Goal: Transaction & Acquisition: Download file/media

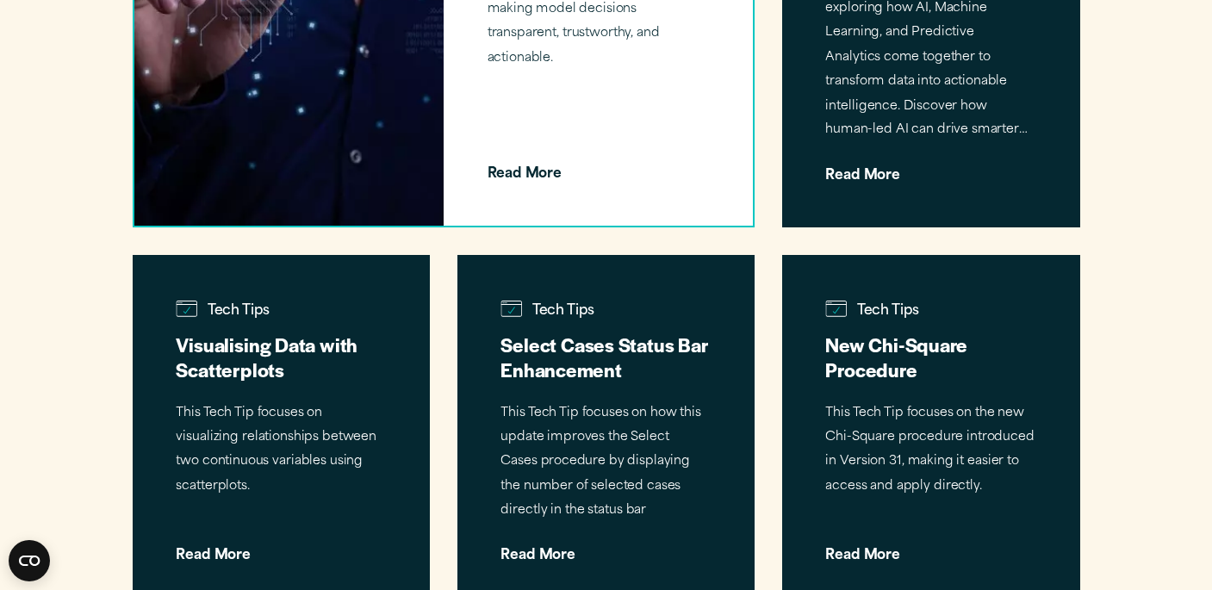
scroll to position [1694, 0]
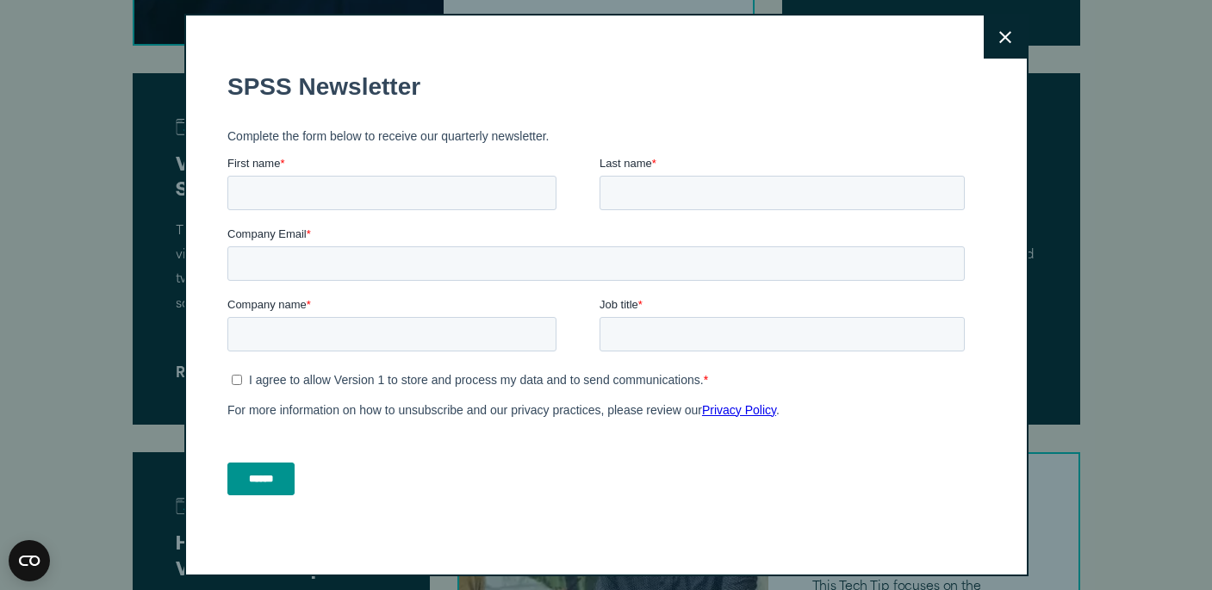
click at [1004, 40] on icon at bounding box center [1005, 37] width 12 height 13
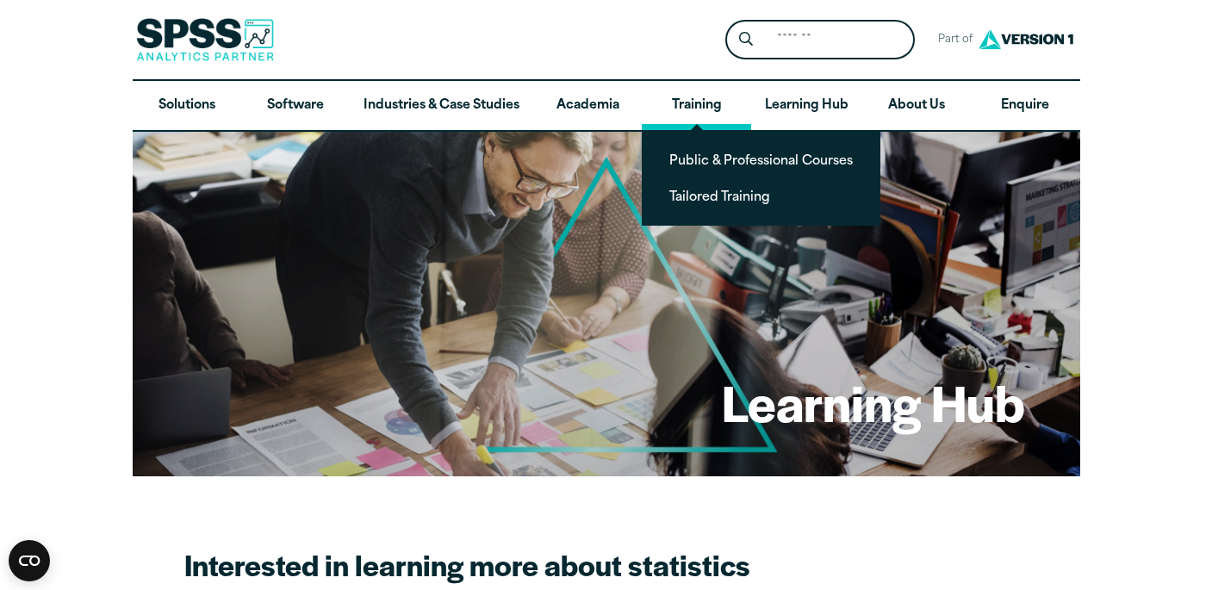
scroll to position [0, 0]
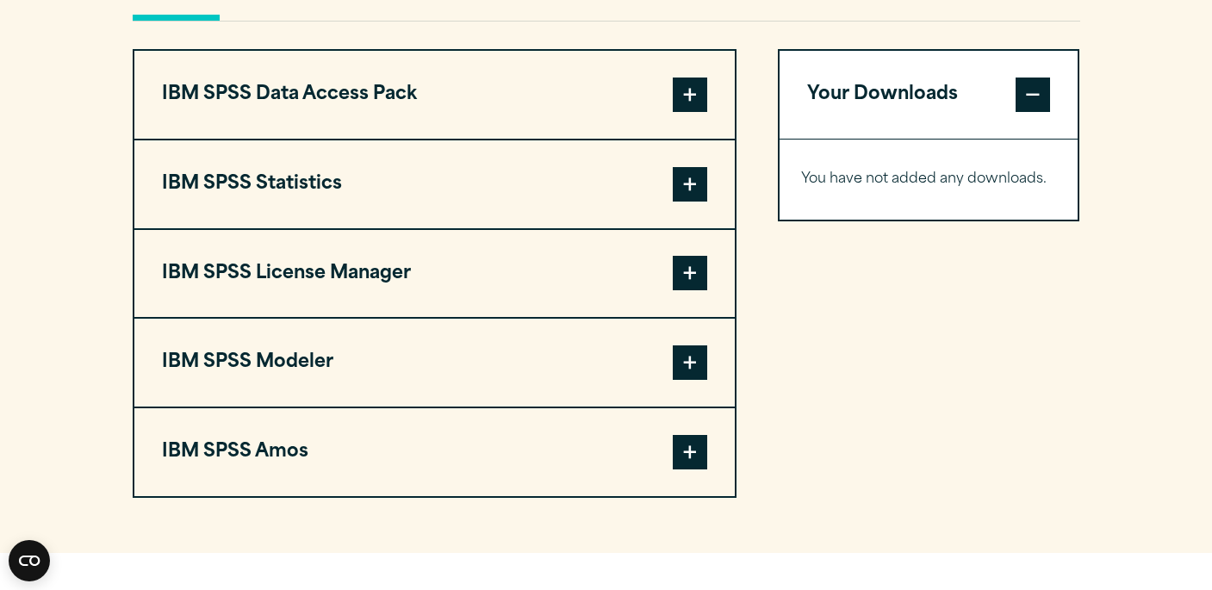
scroll to position [1347, 0]
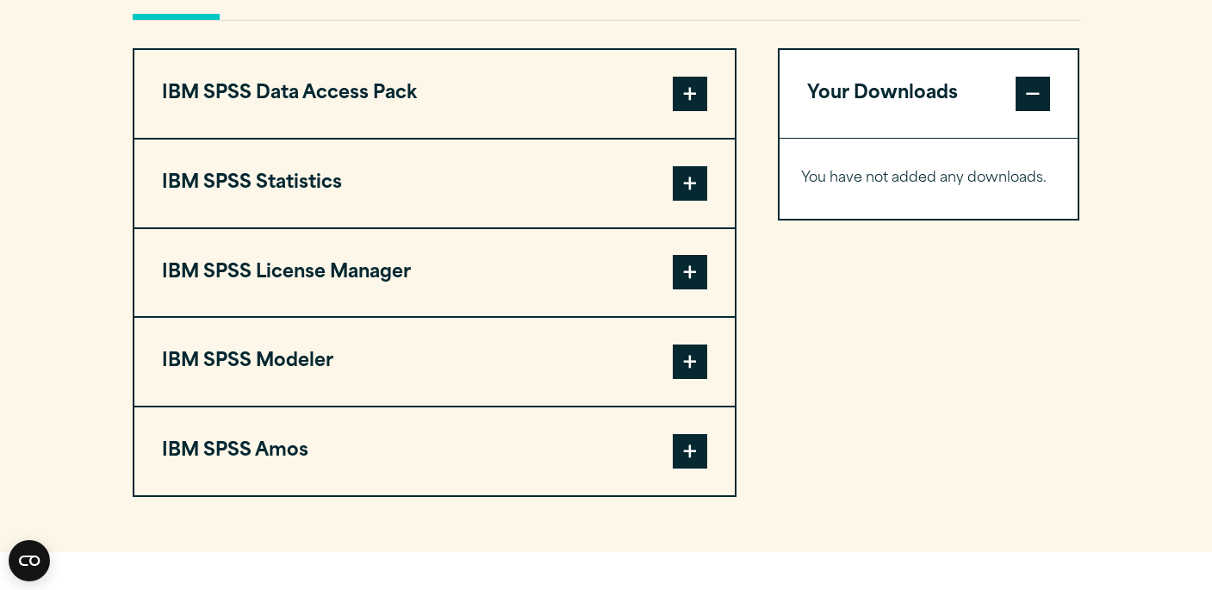
click at [690, 177] on span at bounding box center [690, 183] width 34 height 34
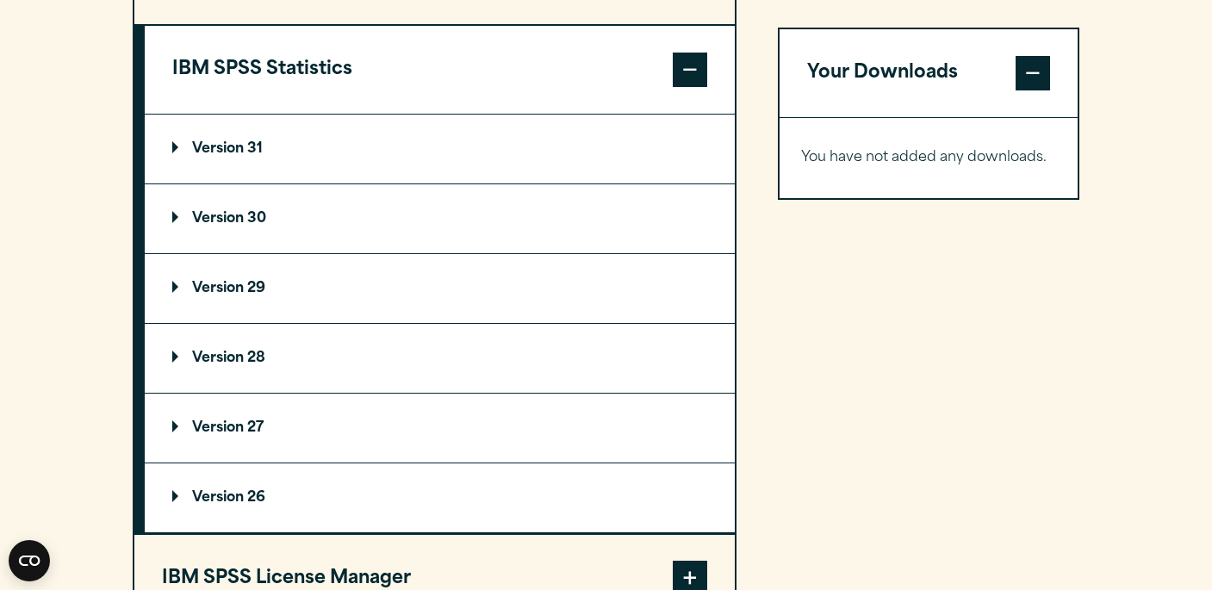
scroll to position [1459, 0]
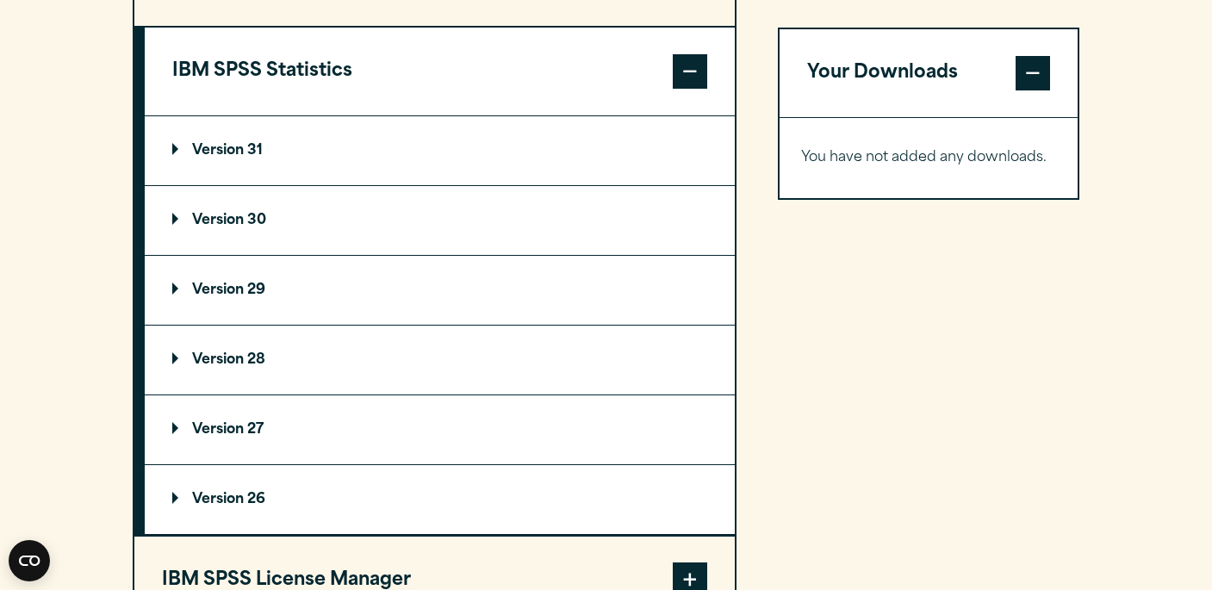
click at [270, 135] on summary "Version 31" at bounding box center [440, 150] width 590 height 69
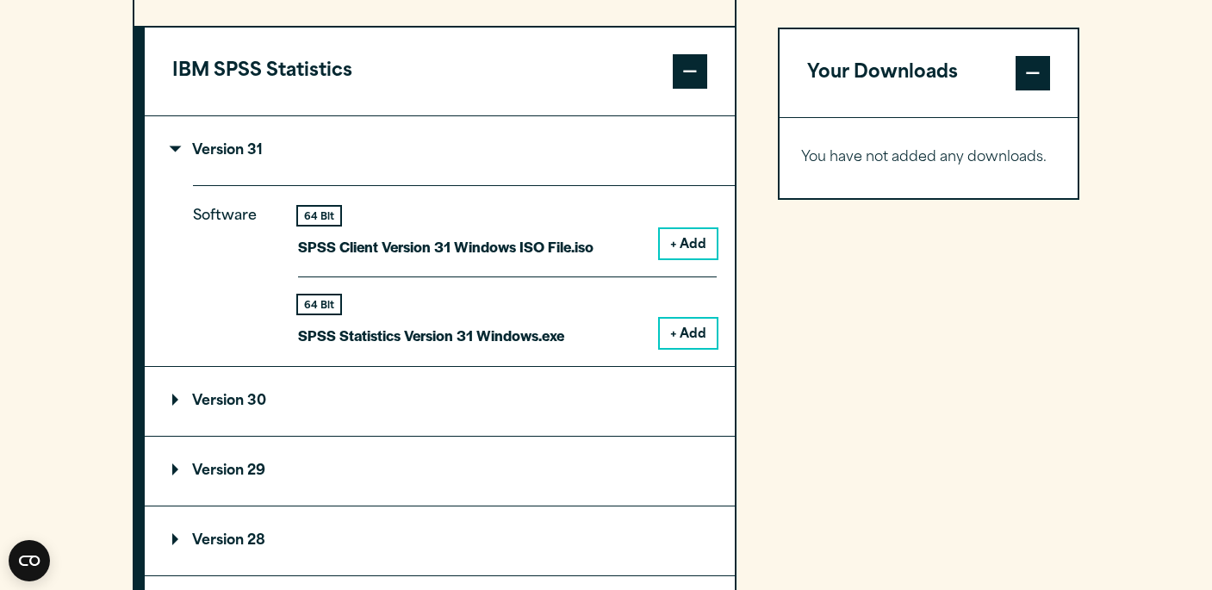
click at [270, 135] on summary "Version 31" at bounding box center [440, 150] width 590 height 69
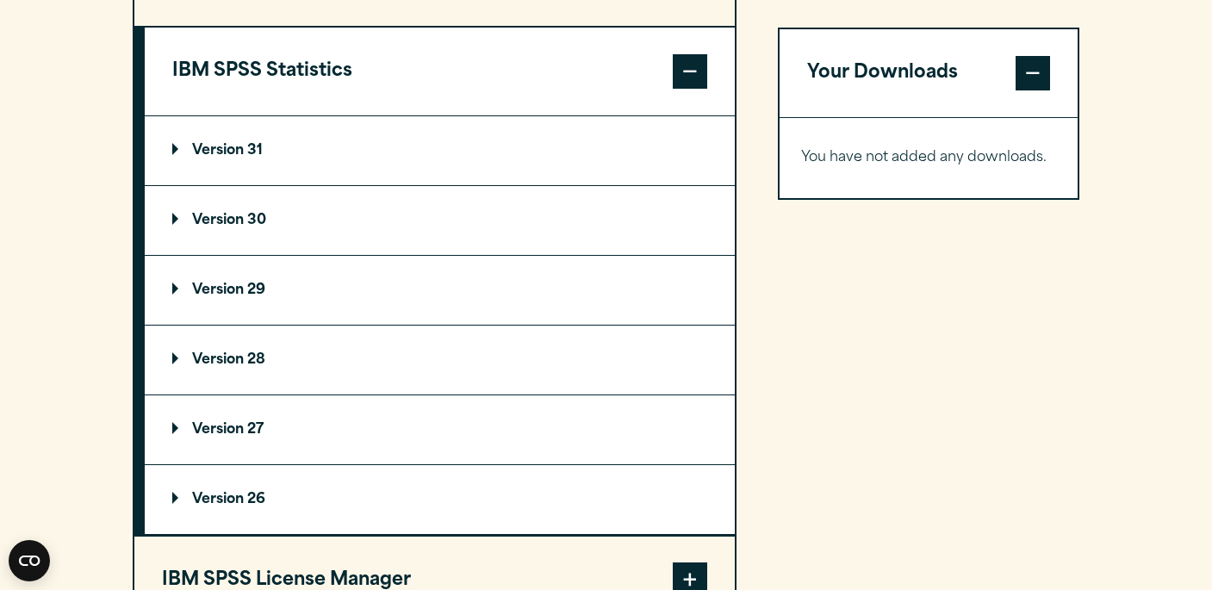
click at [235, 214] on p "Version 30" at bounding box center [219, 221] width 94 height 14
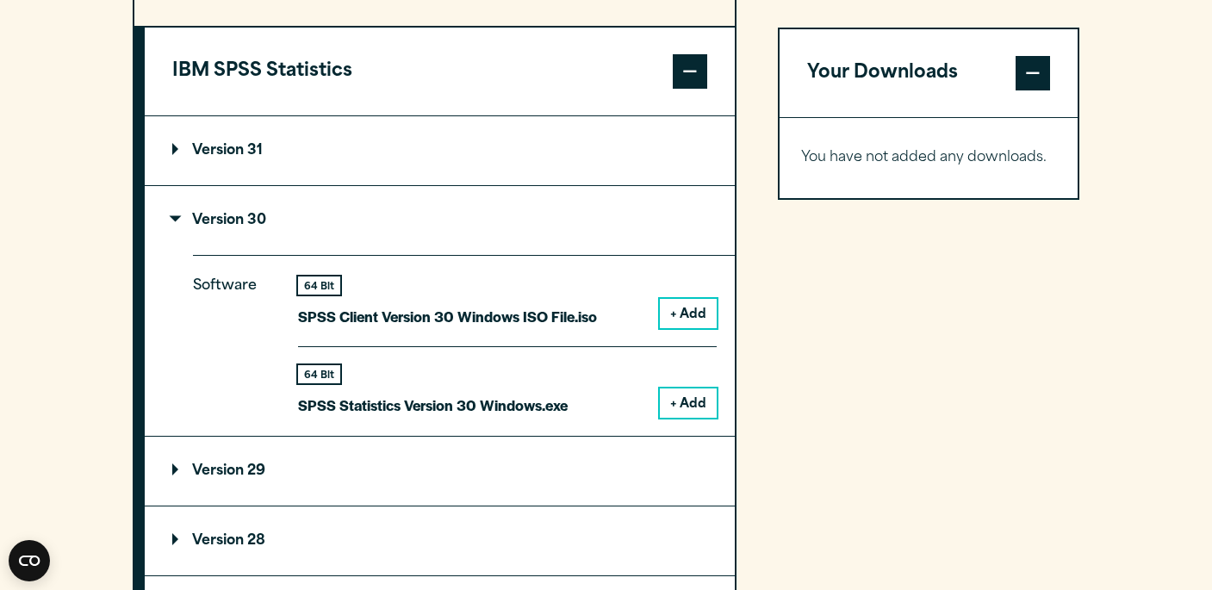
click at [235, 214] on p "Version 30" at bounding box center [219, 221] width 94 height 14
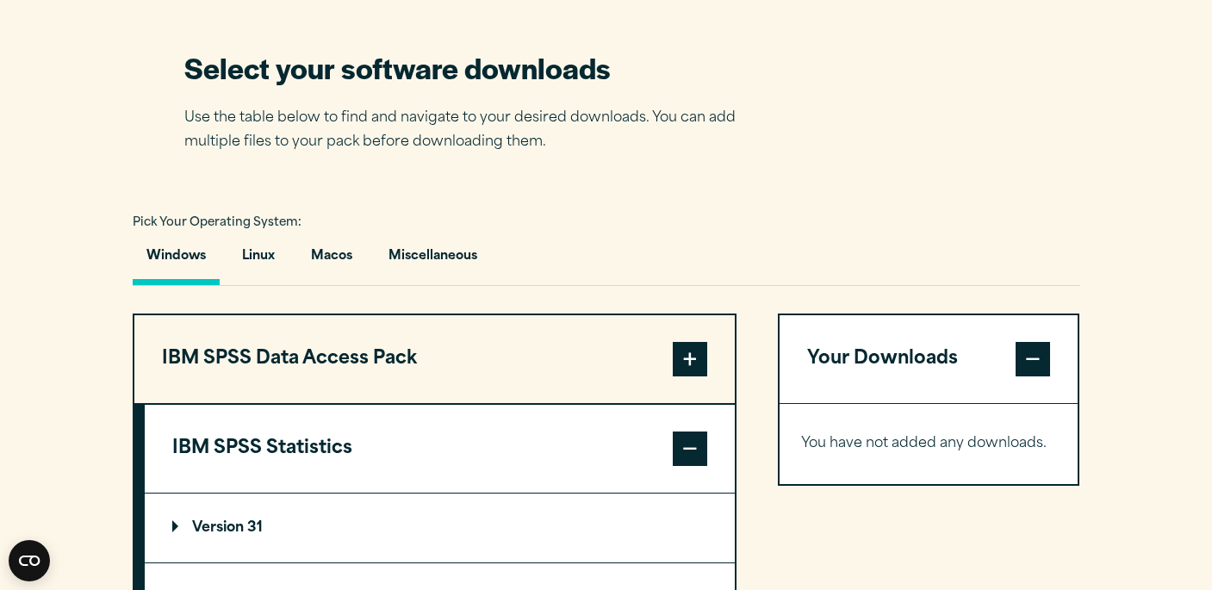
scroll to position [1076, 0]
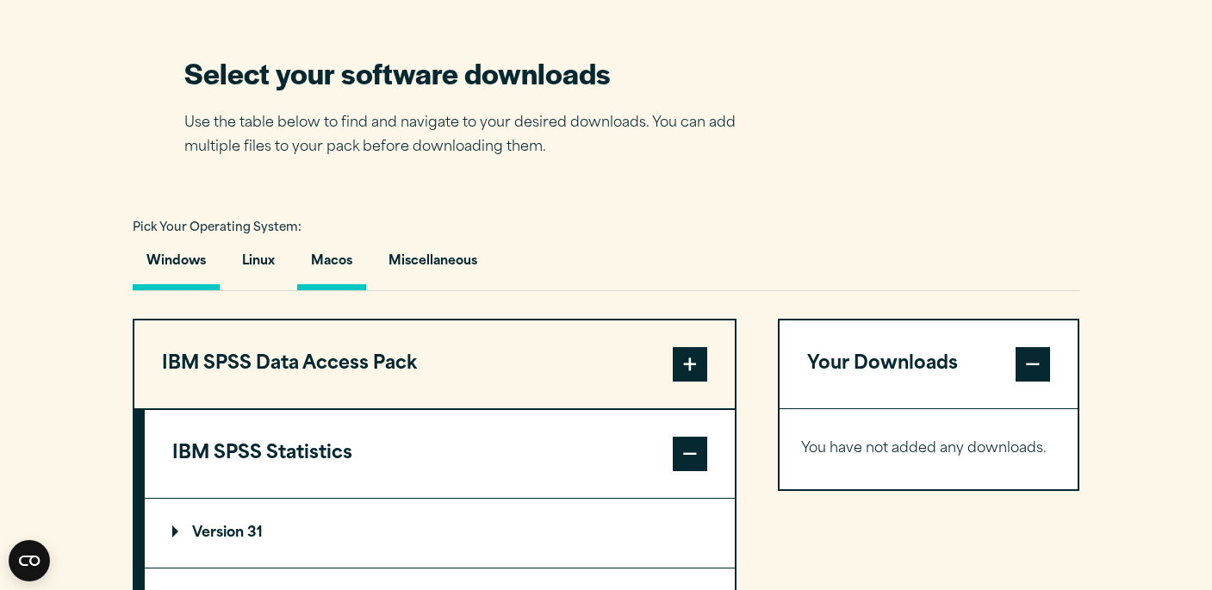
click at [309, 252] on button "Macos" at bounding box center [331, 265] width 69 height 49
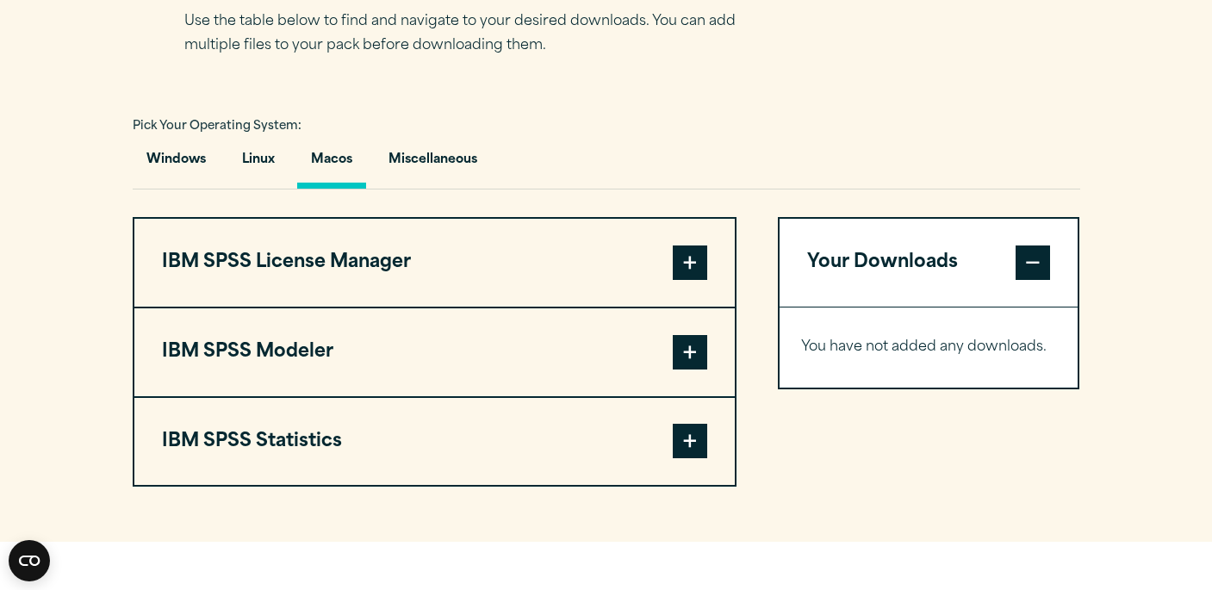
scroll to position [1202, 0]
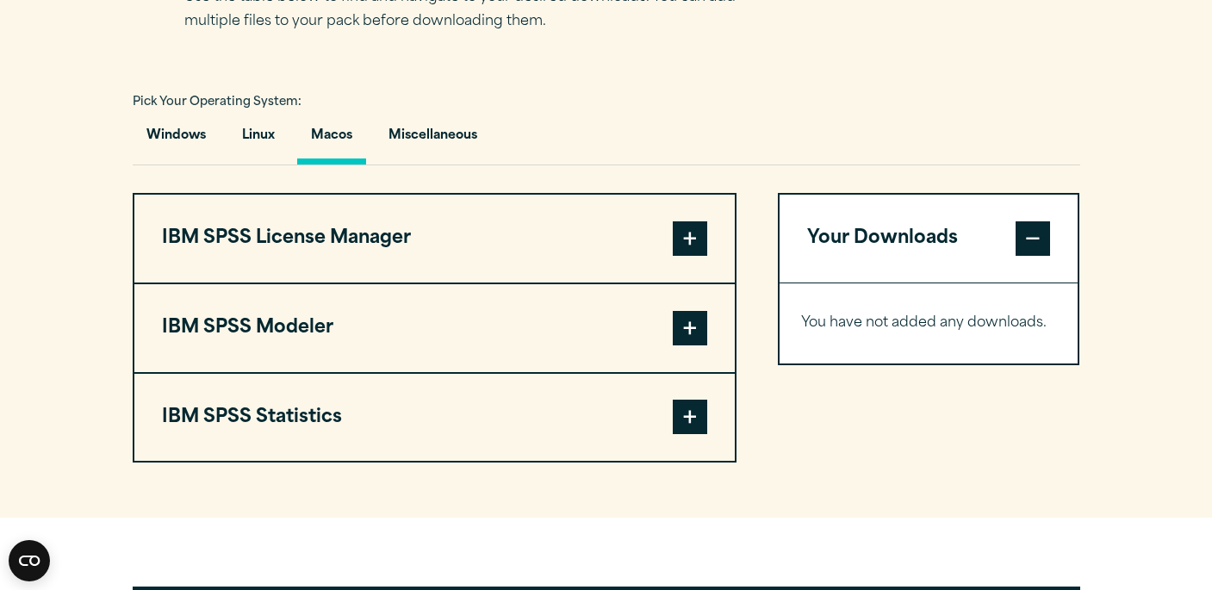
click at [685, 412] on span at bounding box center [690, 417] width 34 height 34
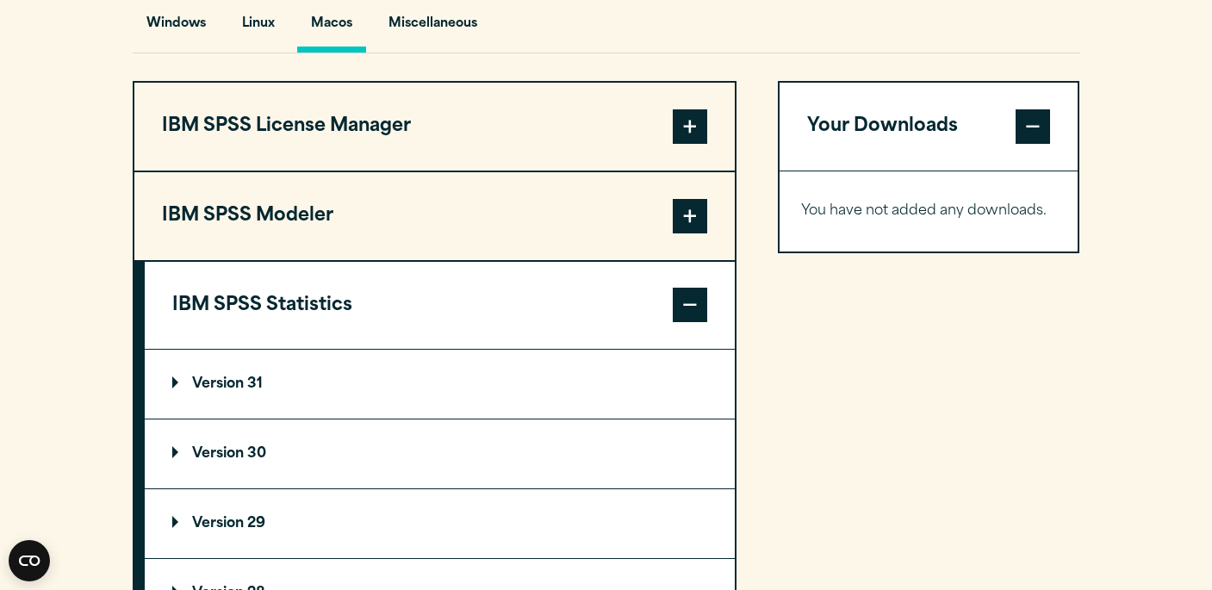
scroll to position [1316, 0]
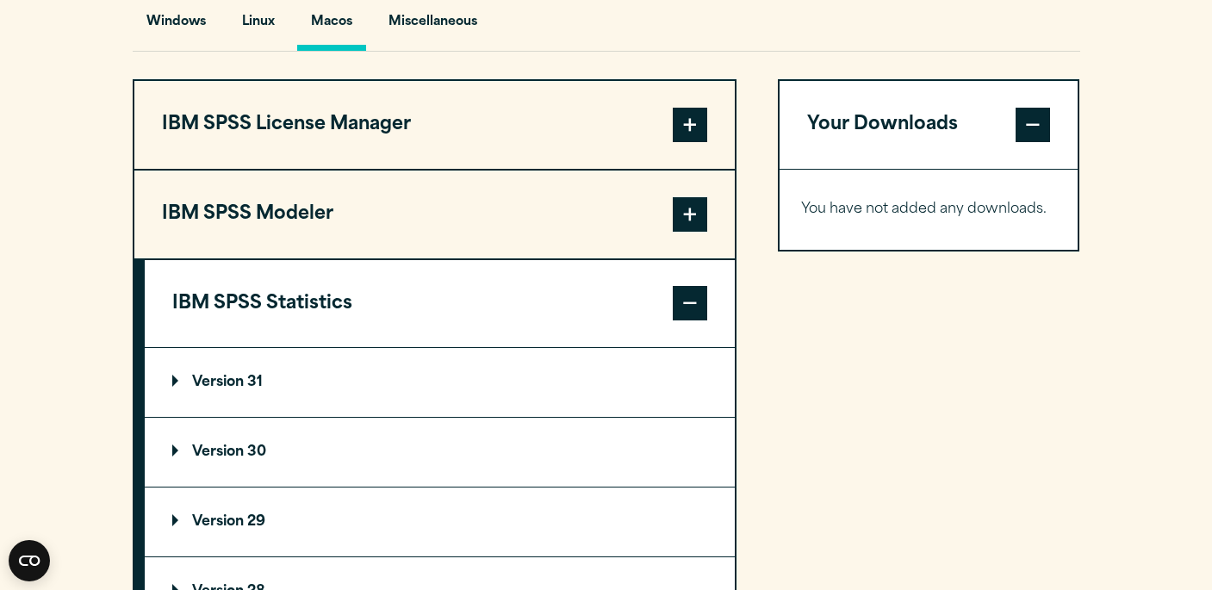
click at [311, 395] on summary "Version 31" at bounding box center [440, 382] width 590 height 69
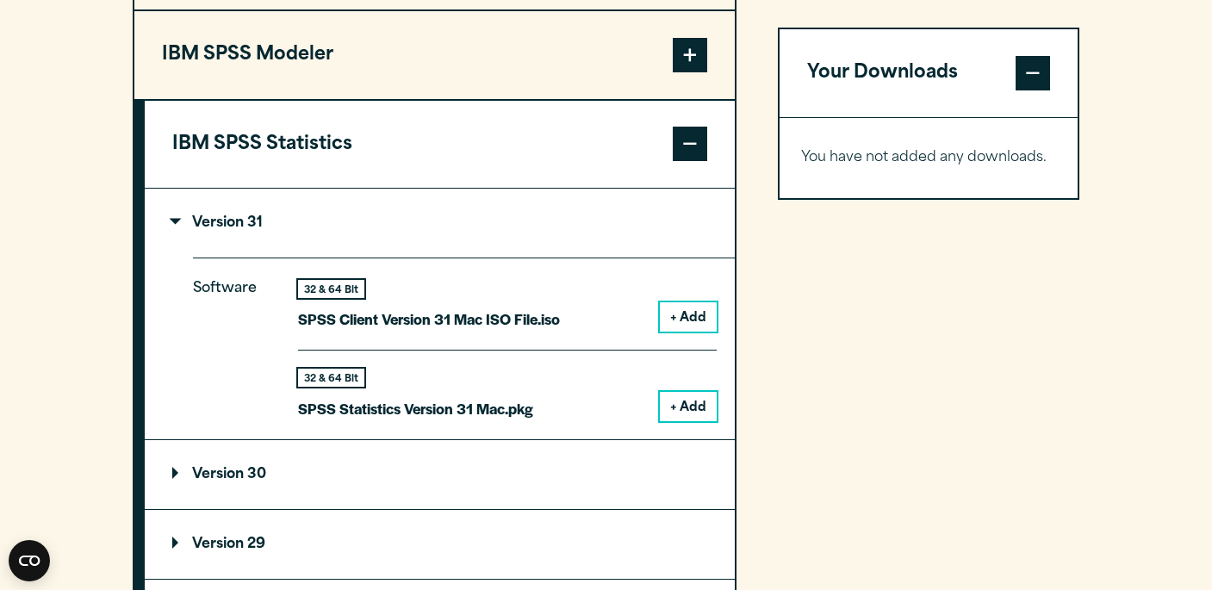
scroll to position [1484, 0]
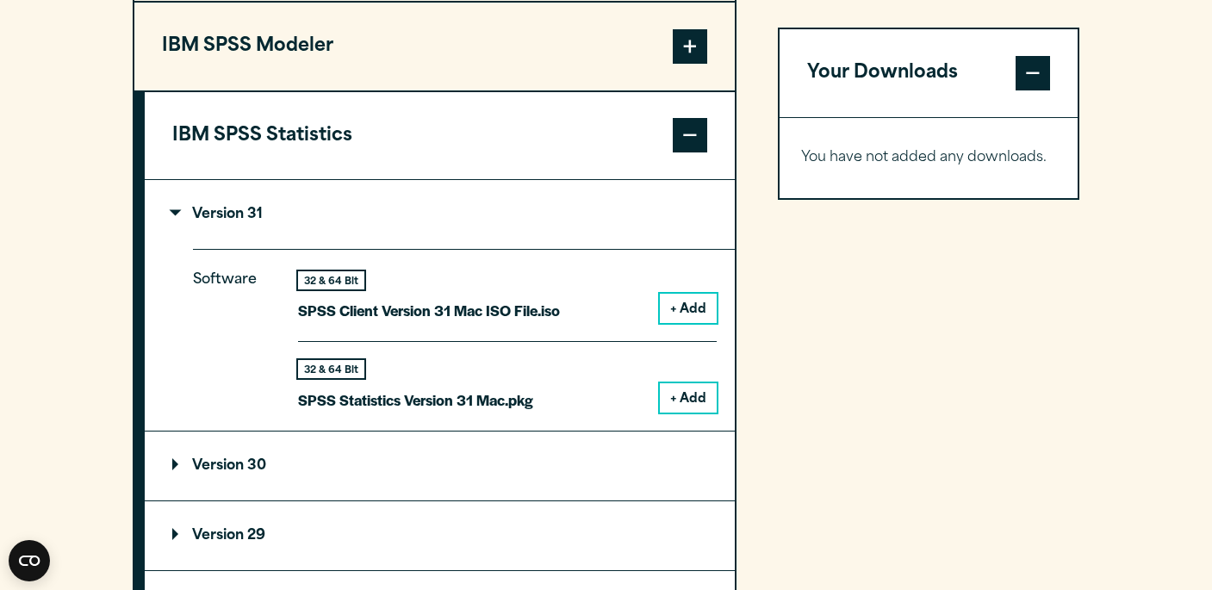
click at [243, 471] on p "Version 30" at bounding box center [219, 466] width 94 height 14
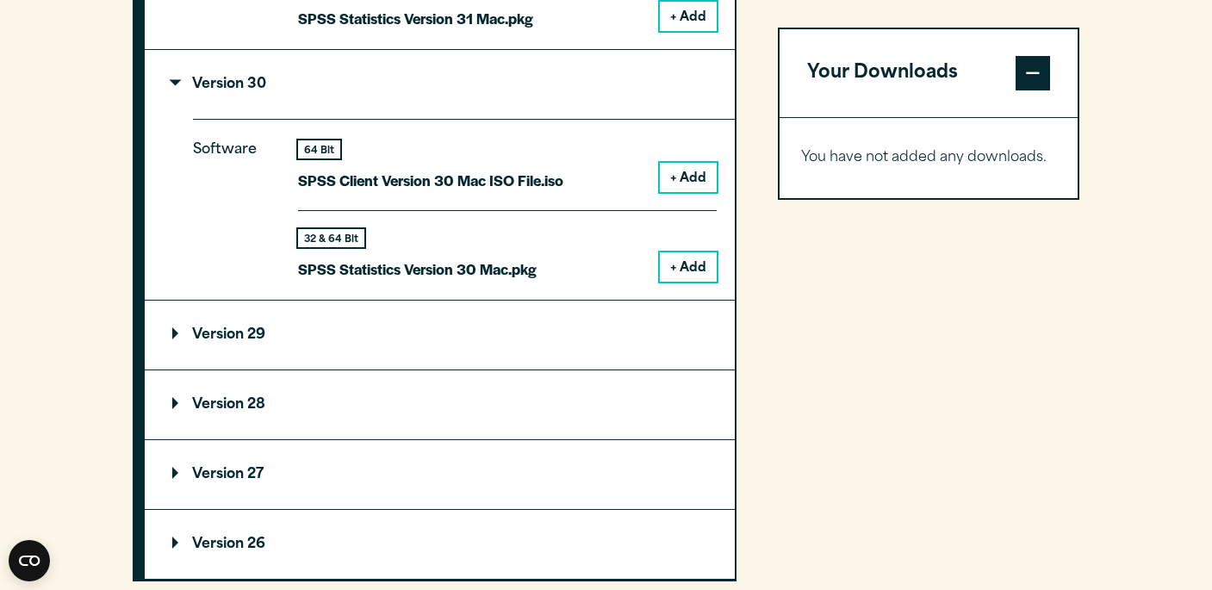
scroll to position [1866, 0]
click at [679, 251] on button "+ Add" at bounding box center [688, 265] width 57 height 29
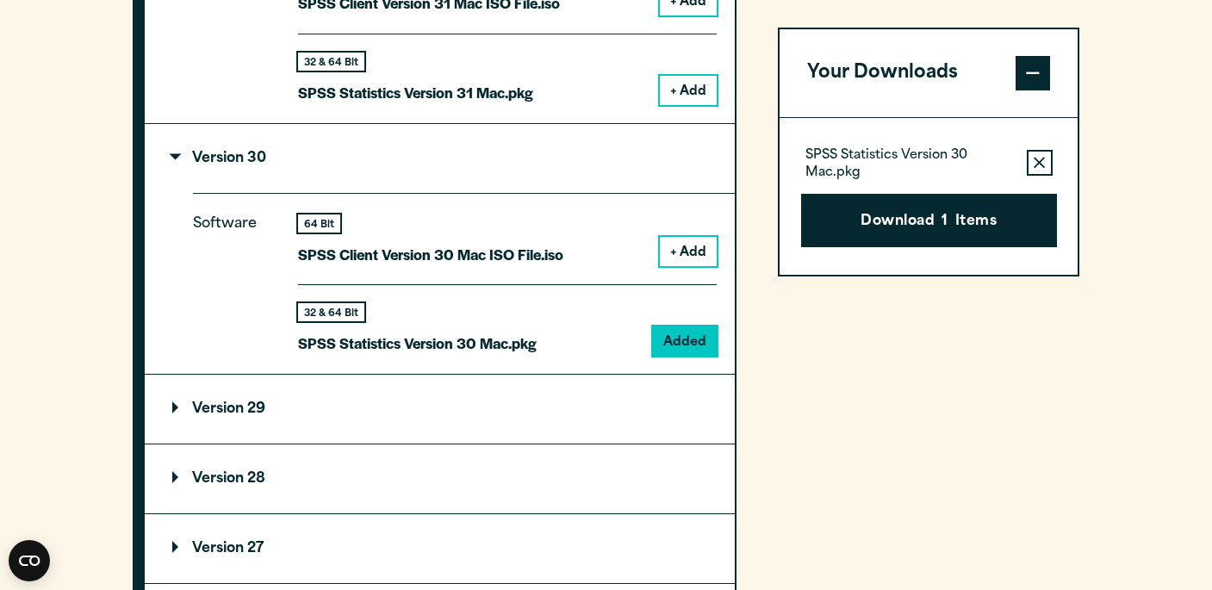
scroll to position [1778, 0]
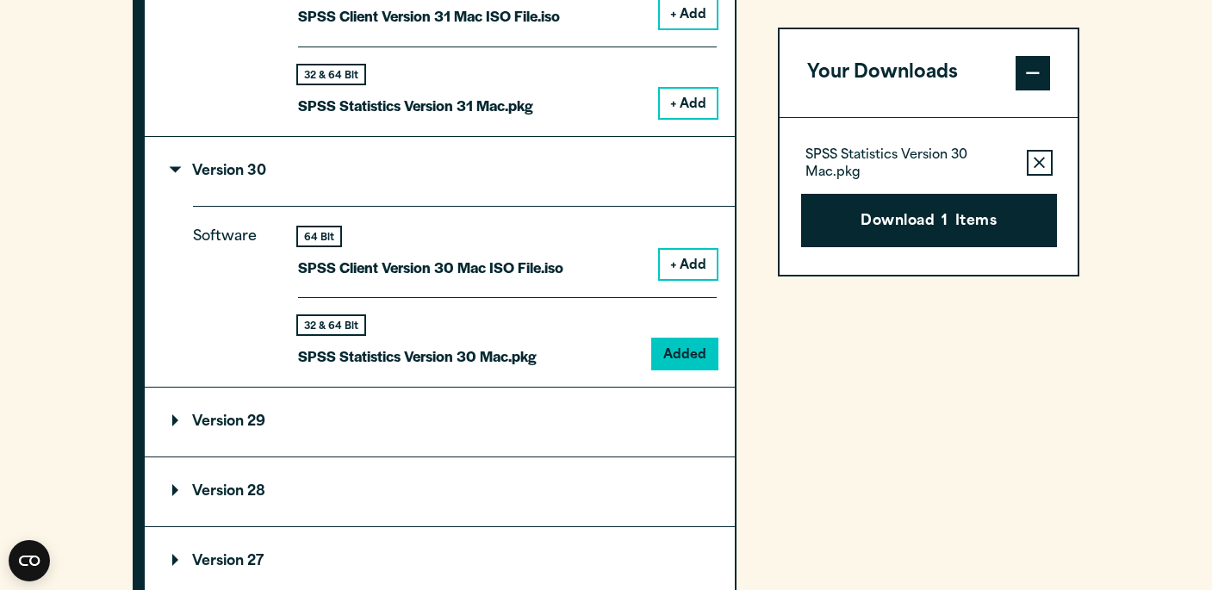
click at [1163, 184] on section "Select your software downloads Use the table below to find and navigate to your…" at bounding box center [606, 9] width 1212 height 1427
click at [968, 230] on button "Download 1 Items" at bounding box center [929, 220] width 256 height 53
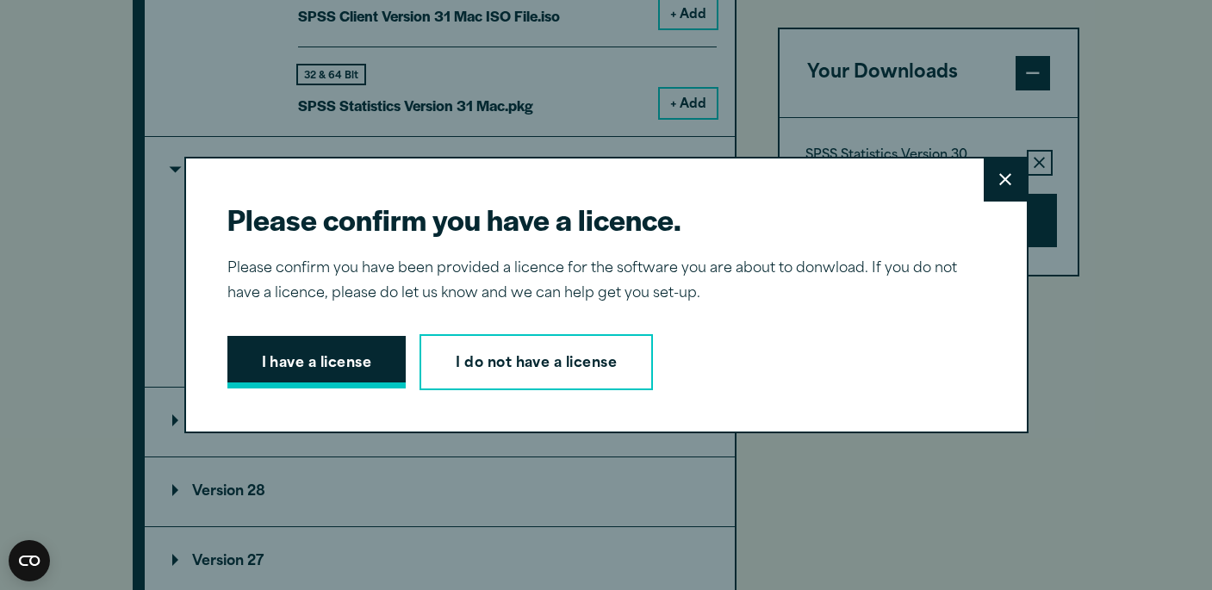
click at [344, 338] on button "I have a license" at bounding box center [316, 362] width 179 height 53
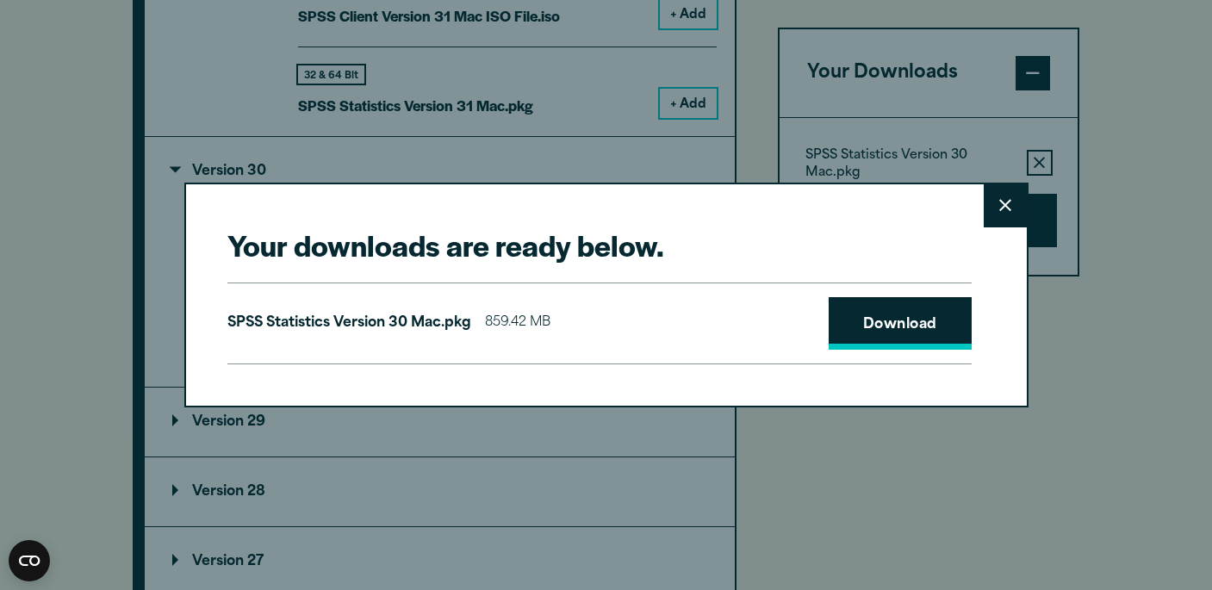
click at [878, 325] on link "Download" at bounding box center [899, 323] width 143 height 53
click at [1002, 214] on button "Close" at bounding box center [1004, 205] width 43 height 43
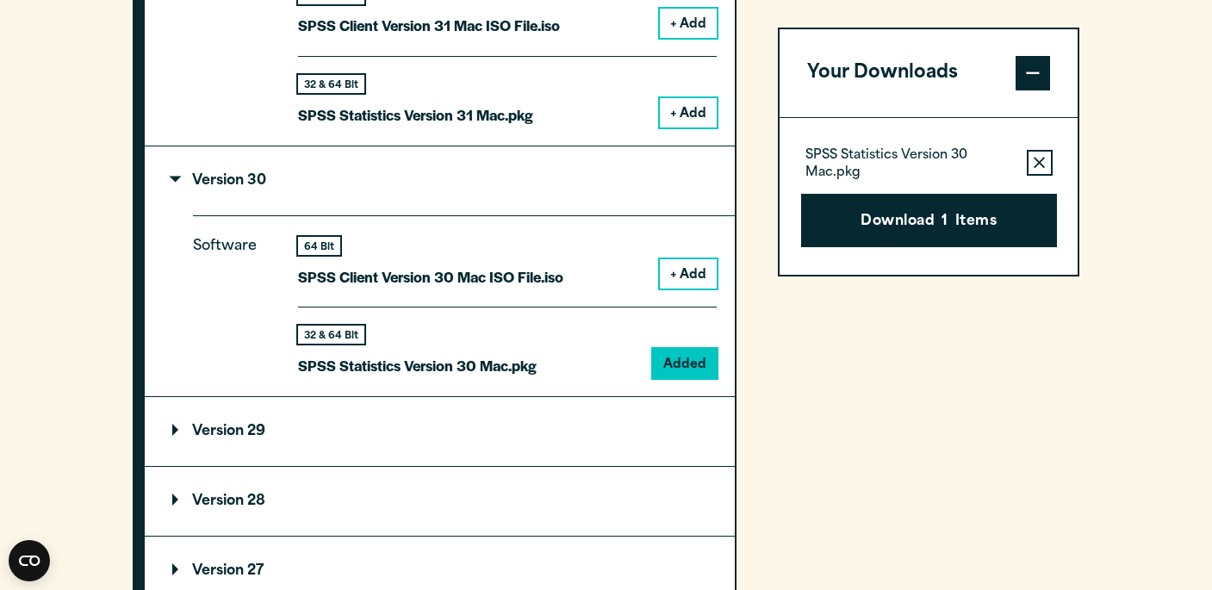
scroll to position [1767, 0]
